Goal: Navigation & Orientation: Find specific page/section

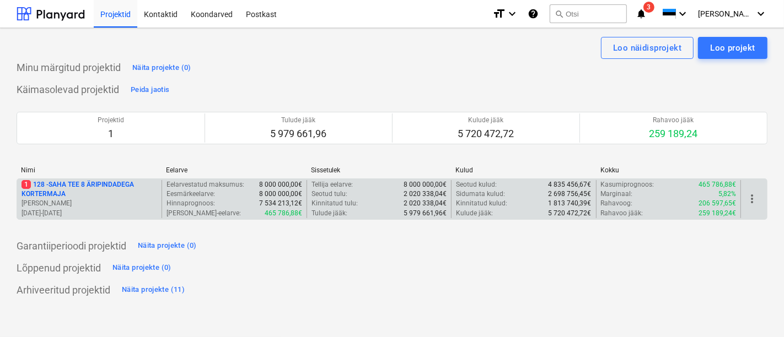
click at [119, 182] on p "1 128 - SAHA TEE 8 ÄRIPINDADEGA KORTERMAJA" at bounding box center [89, 189] width 136 height 19
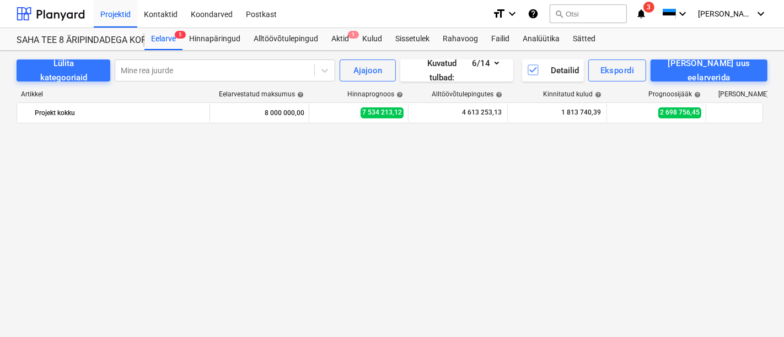
scroll to position [699, 0]
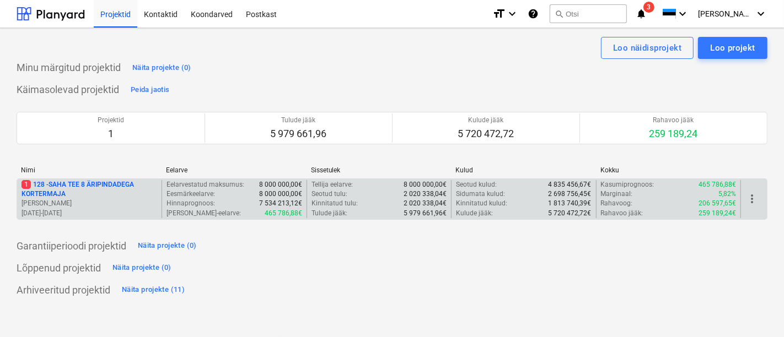
click at [67, 188] on p "1 128 - SAHA TEE 8 ÄRIPINDADEGA KORTERMAJA" at bounding box center [89, 189] width 136 height 19
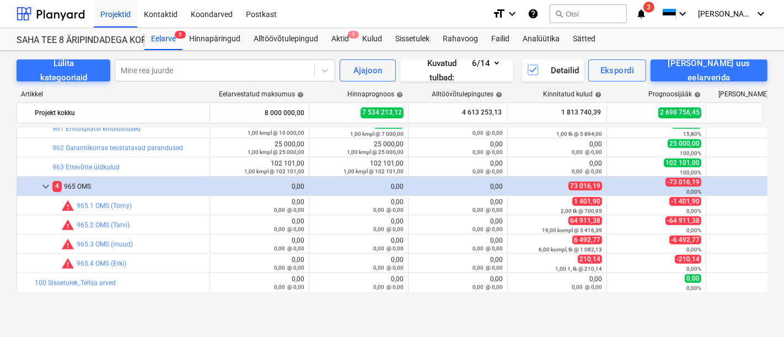
scroll to position [1225, 0]
